Goal: Information Seeking & Learning: Find contact information

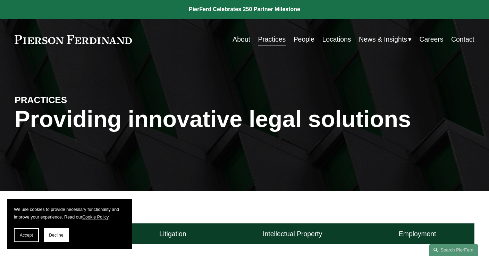
click at [279, 47] on div "Skip to Content About Practices People Locations" at bounding box center [244, 39] width 489 height 41
click at [278, 44] on link "Practices" at bounding box center [272, 40] width 28 height 14
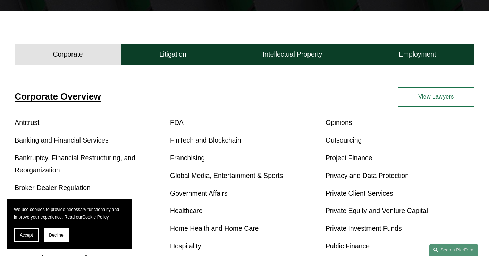
scroll to position [183, 0]
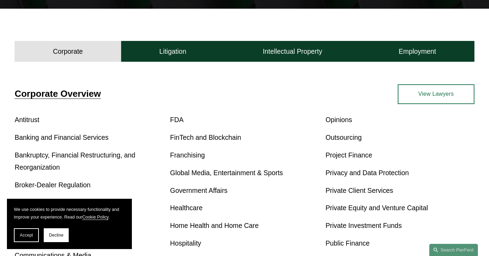
click at [408, 103] on link "View Lawyers" at bounding box center [436, 94] width 77 height 20
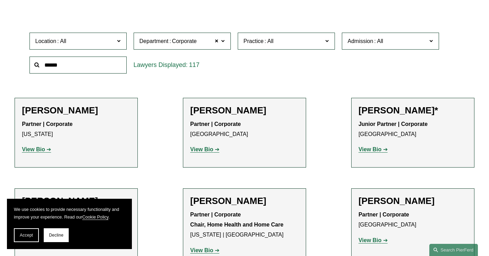
scroll to position [149, 0]
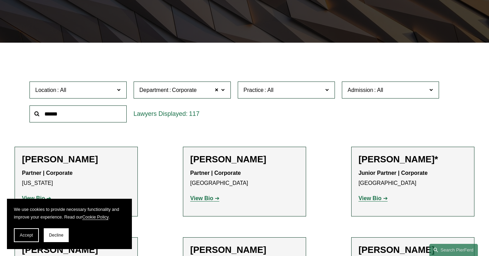
click at [366, 98] on label "Admission" at bounding box center [390, 90] width 97 height 17
click at [0, 0] on link "Tennessee" at bounding box center [0, 0] width 0 height 0
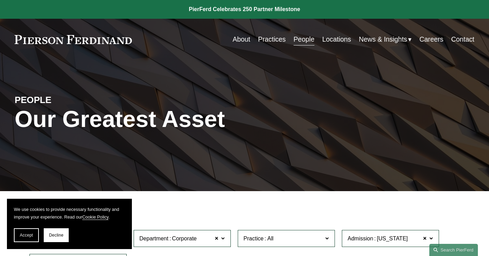
click at [263, 39] on link "Practices" at bounding box center [272, 40] width 28 height 14
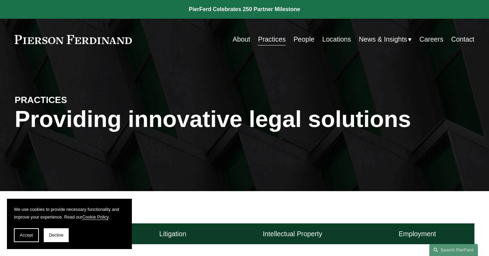
click at [340, 40] on link "Locations" at bounding box center [337, 40] width 29 height 14
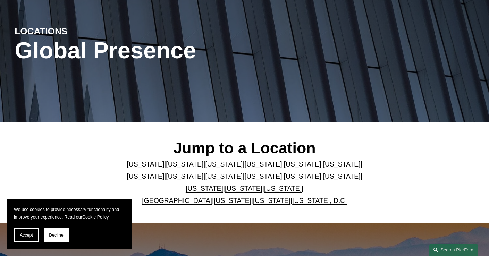
scroll to position [70, 0]
